Goal: Browse casually: Explore the website without a specific task or goal

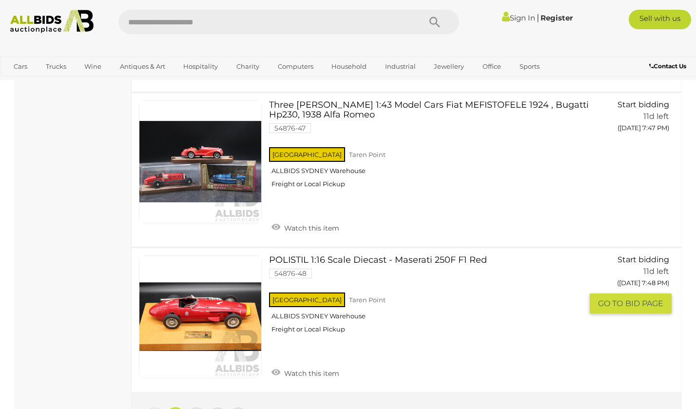
scroll to position [7158, 0]
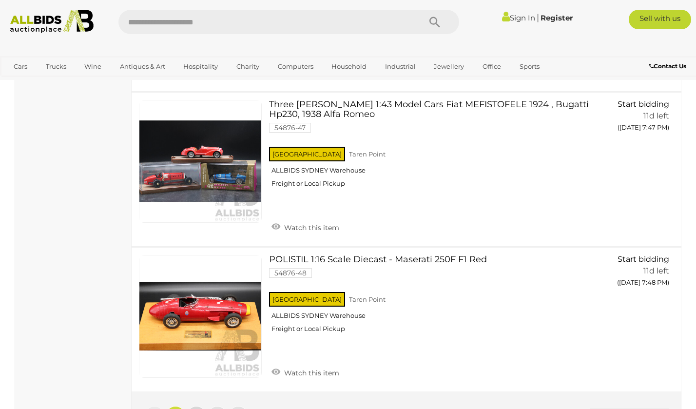
click at [196, 408] on span "2" at bounding box center [196, 415] width 4 height 9
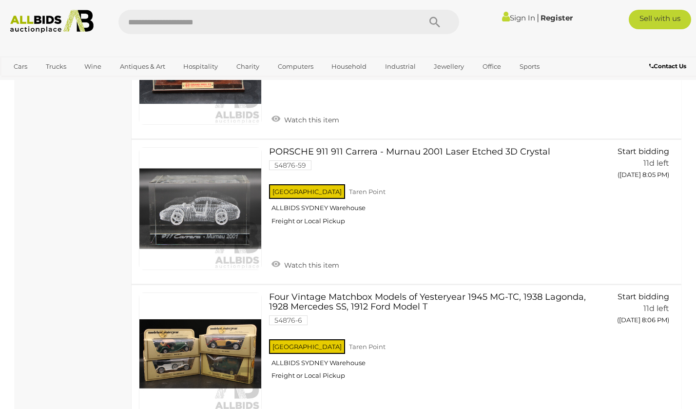
scroll to position [2354, 0]
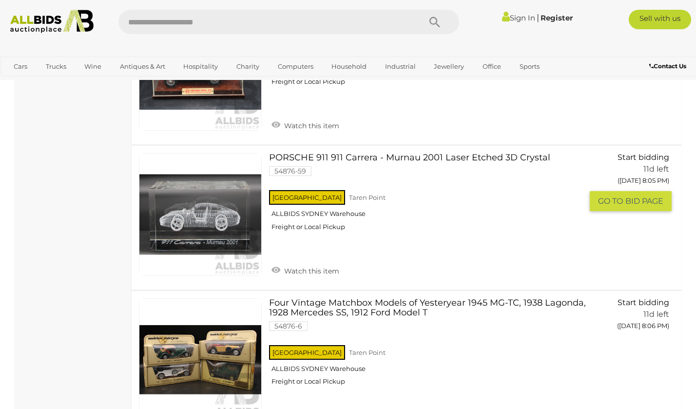
click at [334, 153] on link "PORSCHE 911 911 Carrera - Murnau 2001 Laser Etched 3D Crystal 54876-59 NSW Tare…" at bounding box center [429, 195] width 306 height 85
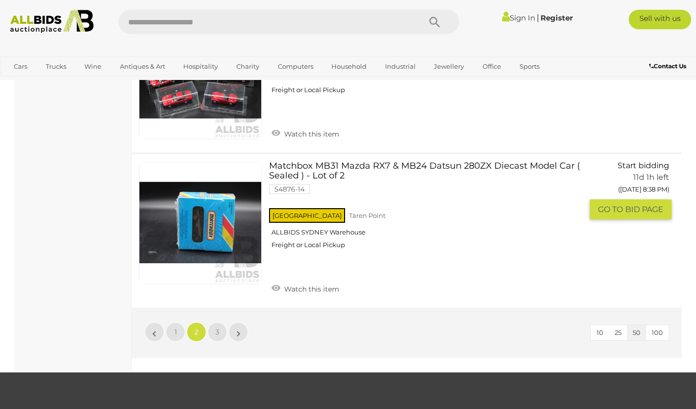
scroll to position [7235, 0]
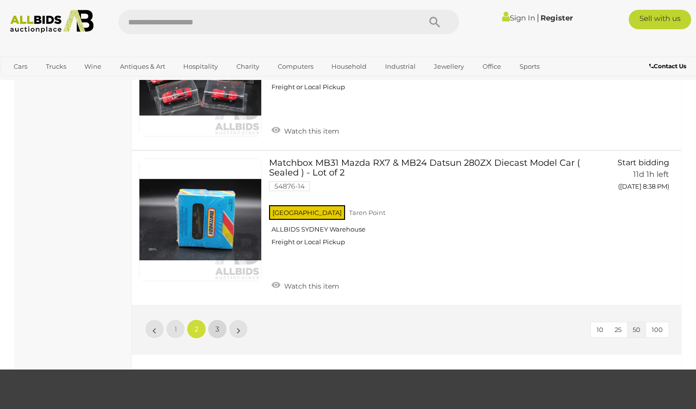
click at [217, 324] on span "3" at bounding box center [217, 328] width 4 height 9
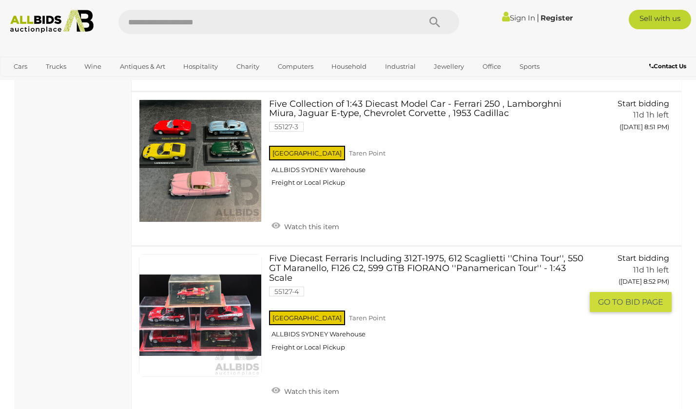
scroll to position [1855, 0]
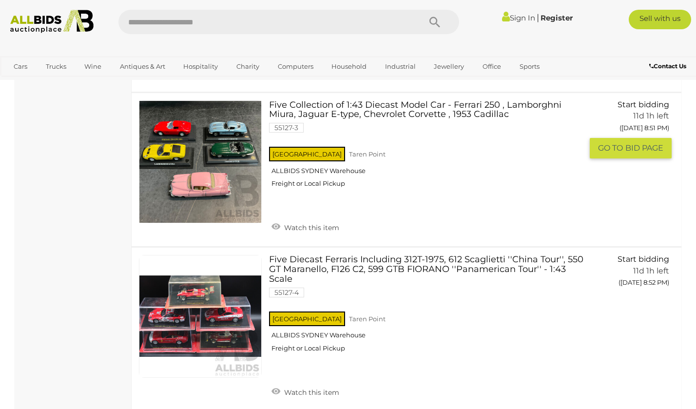
click at [325, 100] on link "Five Collection of 1:43 Diecast Model Car - Ferrari 250 , Lamborghni Miura, Jag…" at bounding box center [429, 147] width 306 height 95
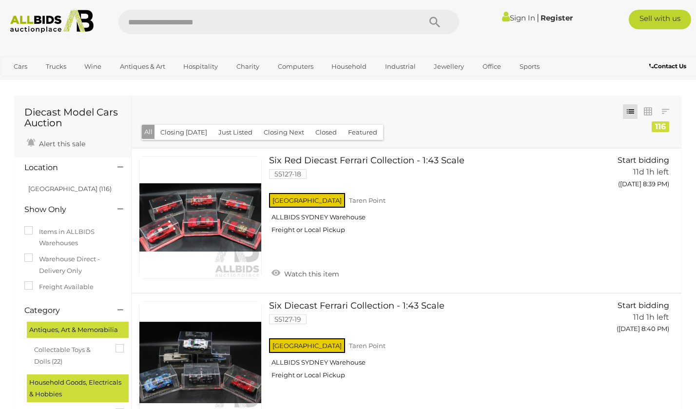
scroll to position [0, 0]
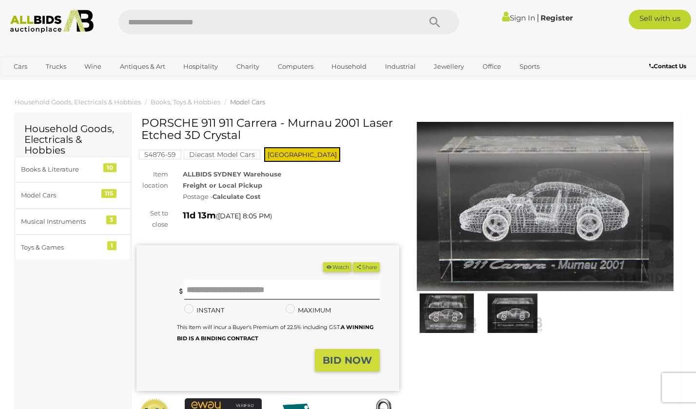
click at [500, 223] on img at bounding box center [545, 206] width 263 height 169
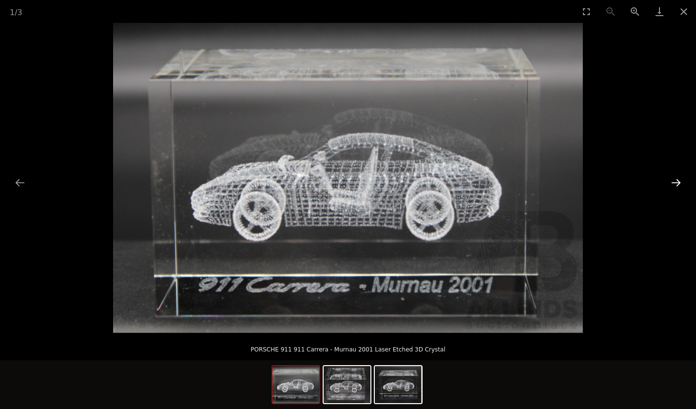
click at [679, 183] on button "Next slide" at bounding box center [675, 182] width 20 height 19
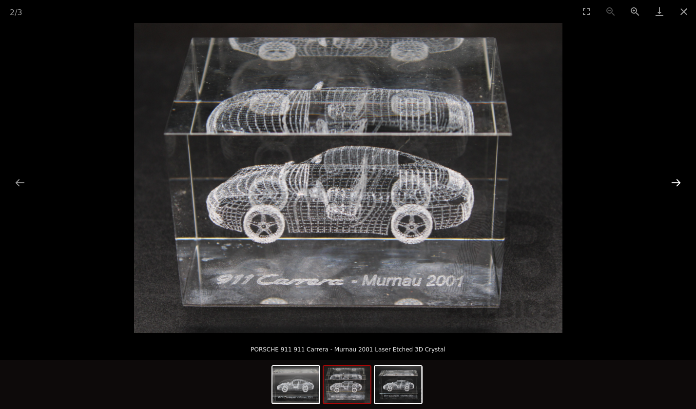
click at [679, 183] on button "Next slide" at bounding box center [675, 182] width 20 height 19
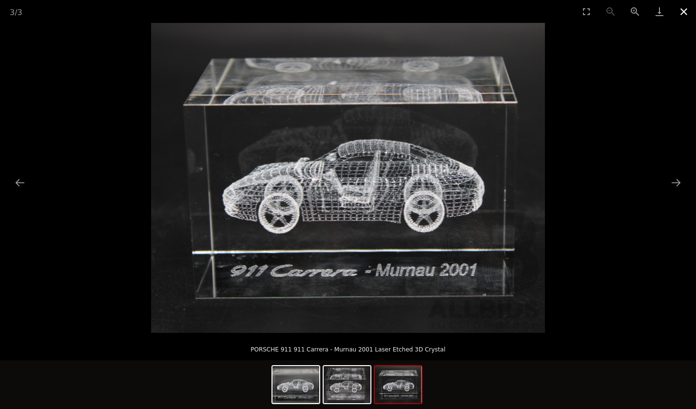
click at [685, 13] on button "Close gallery" at bounding box center [683, 11] width 24 height 23
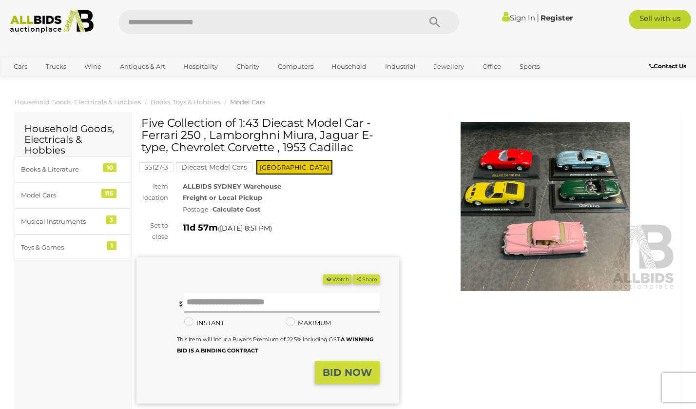
click at [548, 235] on img at bounding box center [545, 206] width 263 height 169
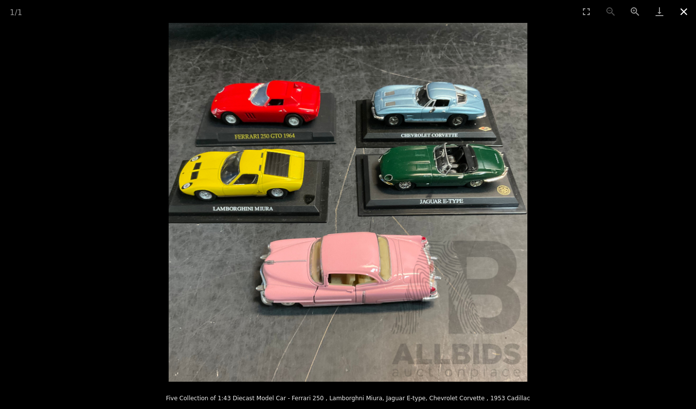
click at [686, 5] on button "Close gallery" at bounding box center [683, 11] width 24 height 23
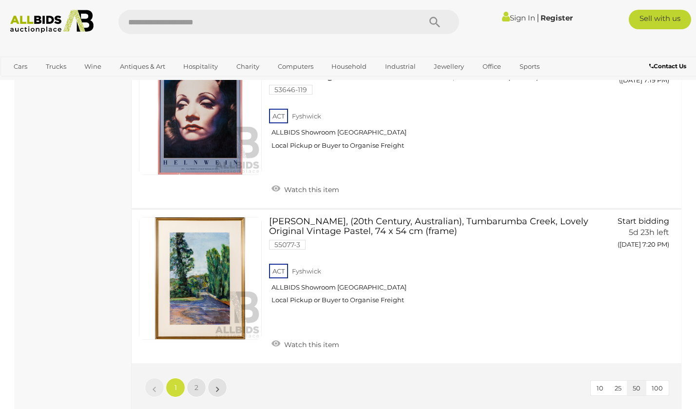
scroll to position [7589, 0]
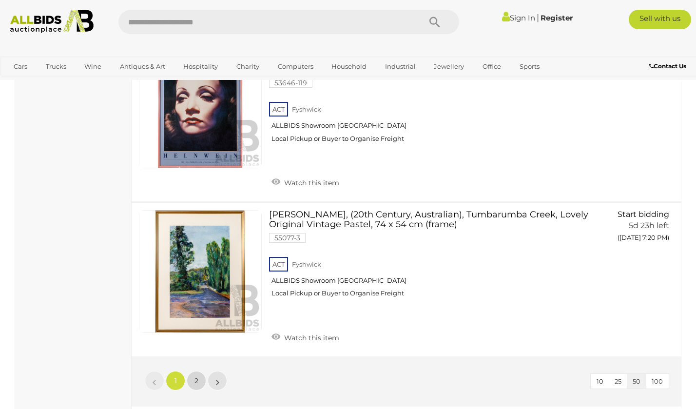
click at [201, 371] on link "2" at bounding box center [196, 380] width 19 height 19
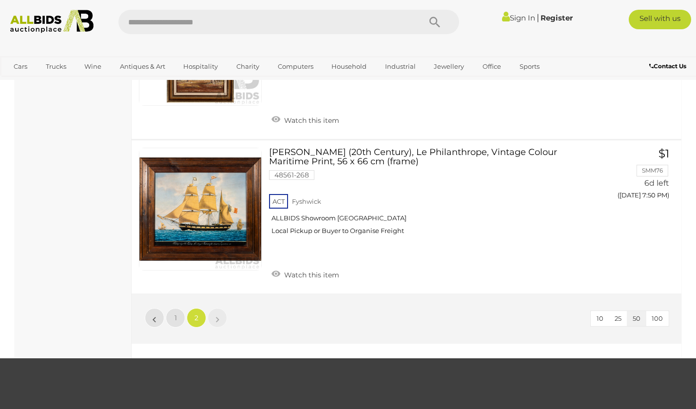
scroll to position [4481, 0]
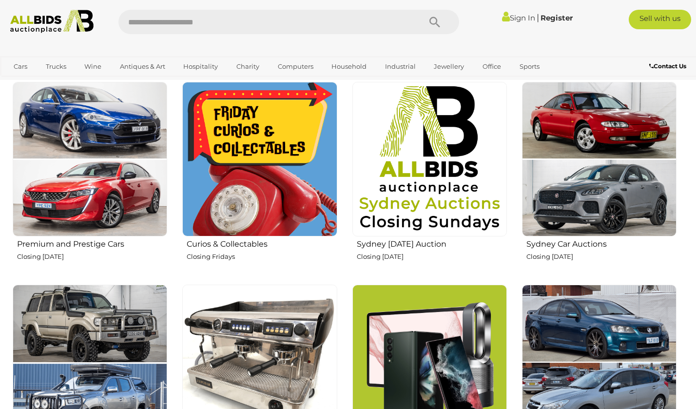
scroll to position [309, 0]
